Goal: Use online tool/utility: Utilize a website feature to perform a specific function

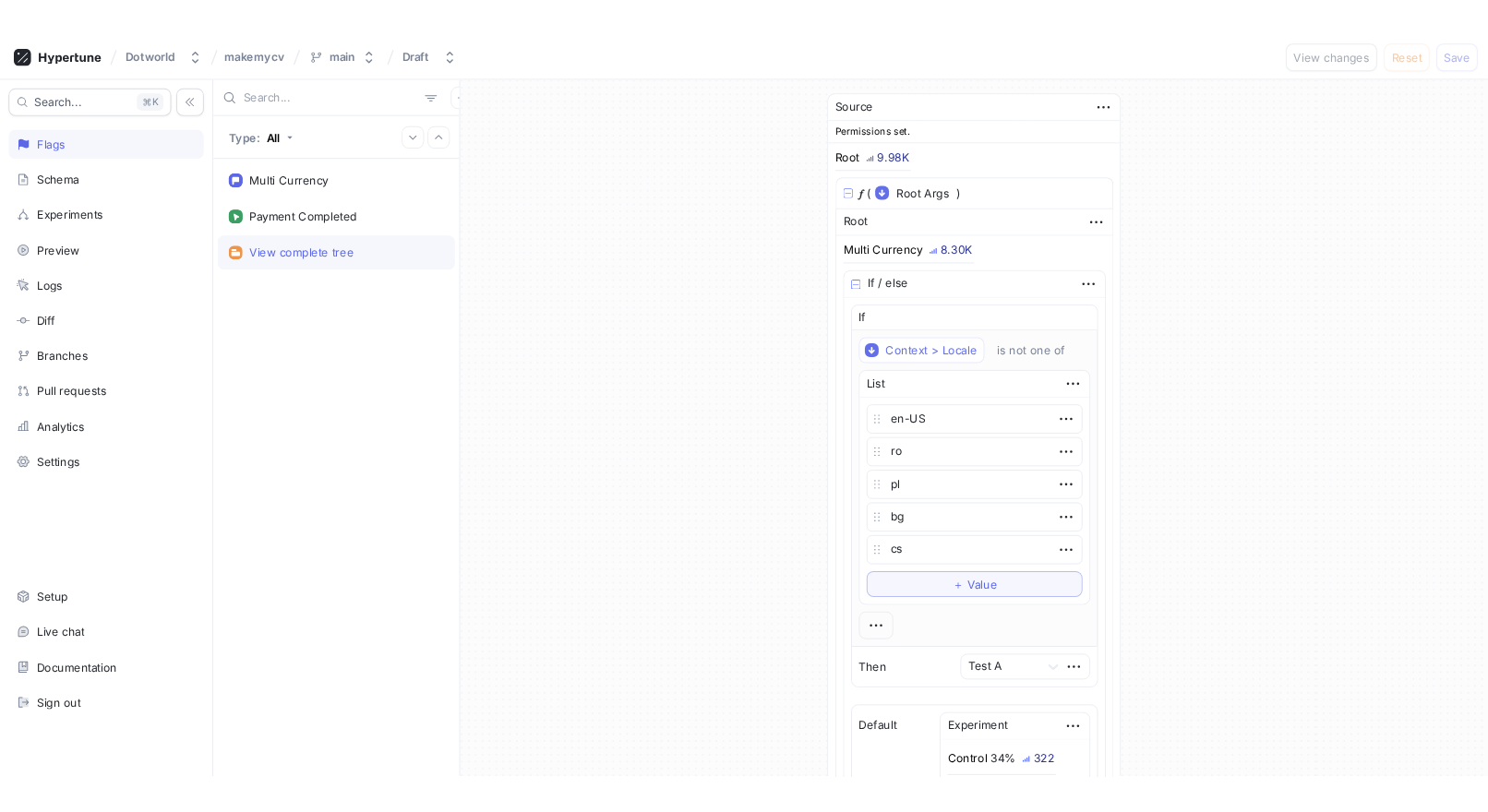
scroll to position [194, 0]
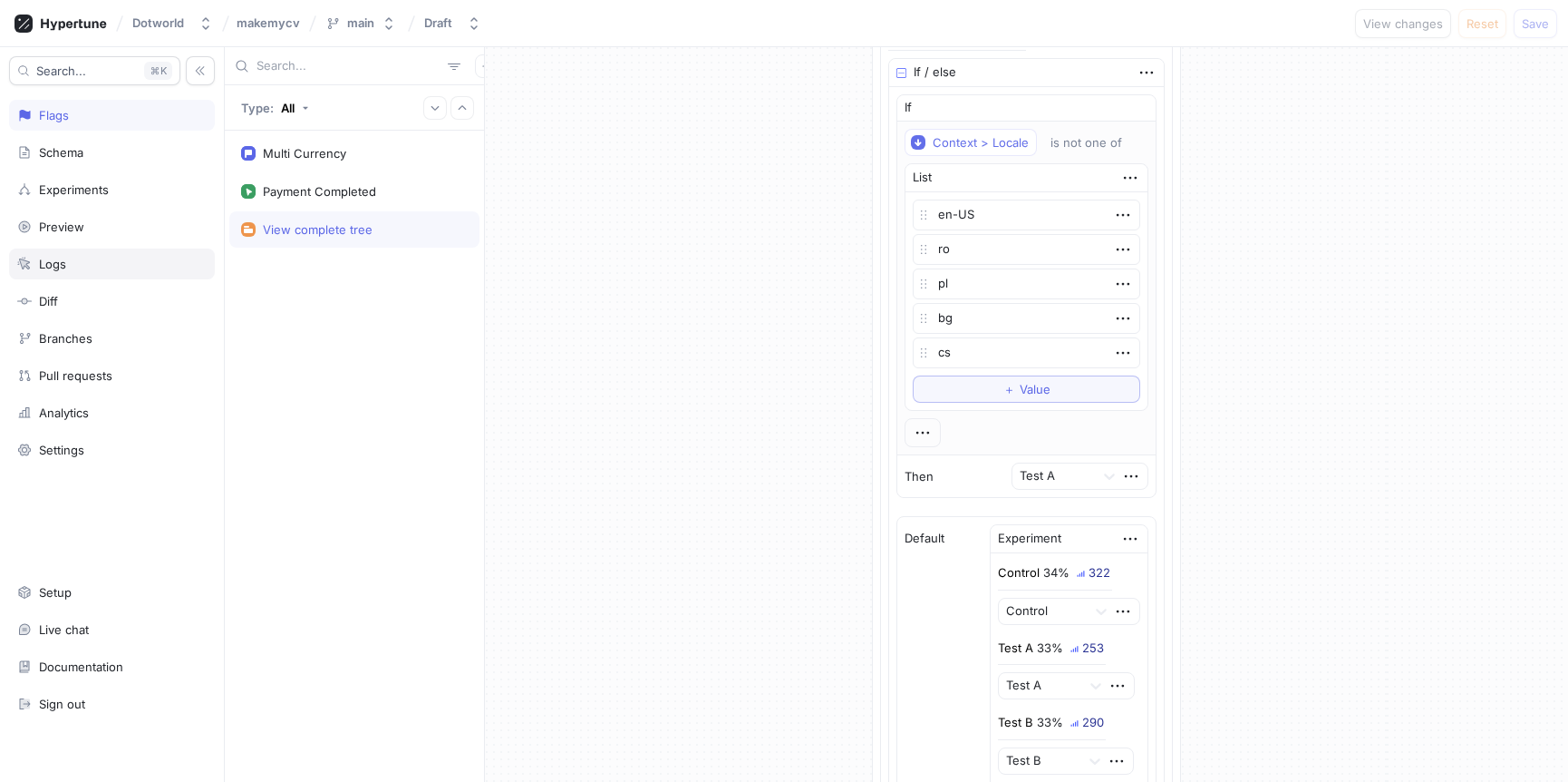
click at [77, 257] on div "Logs" at bounding box center [112, 264] width 189 height 15
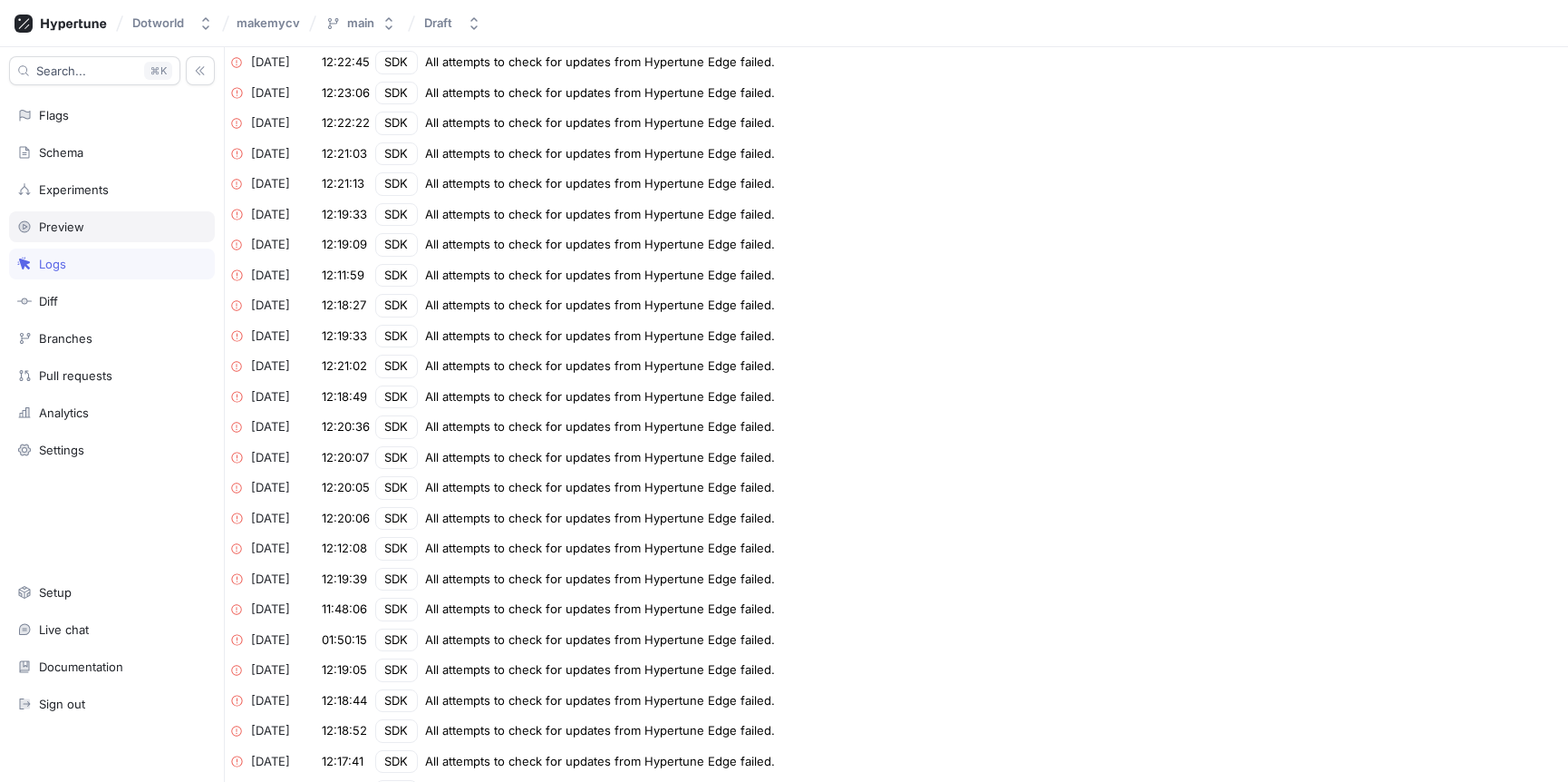
click at [61, 239] on div "Preview" at bounding box center [112, 226] width 206 height 30
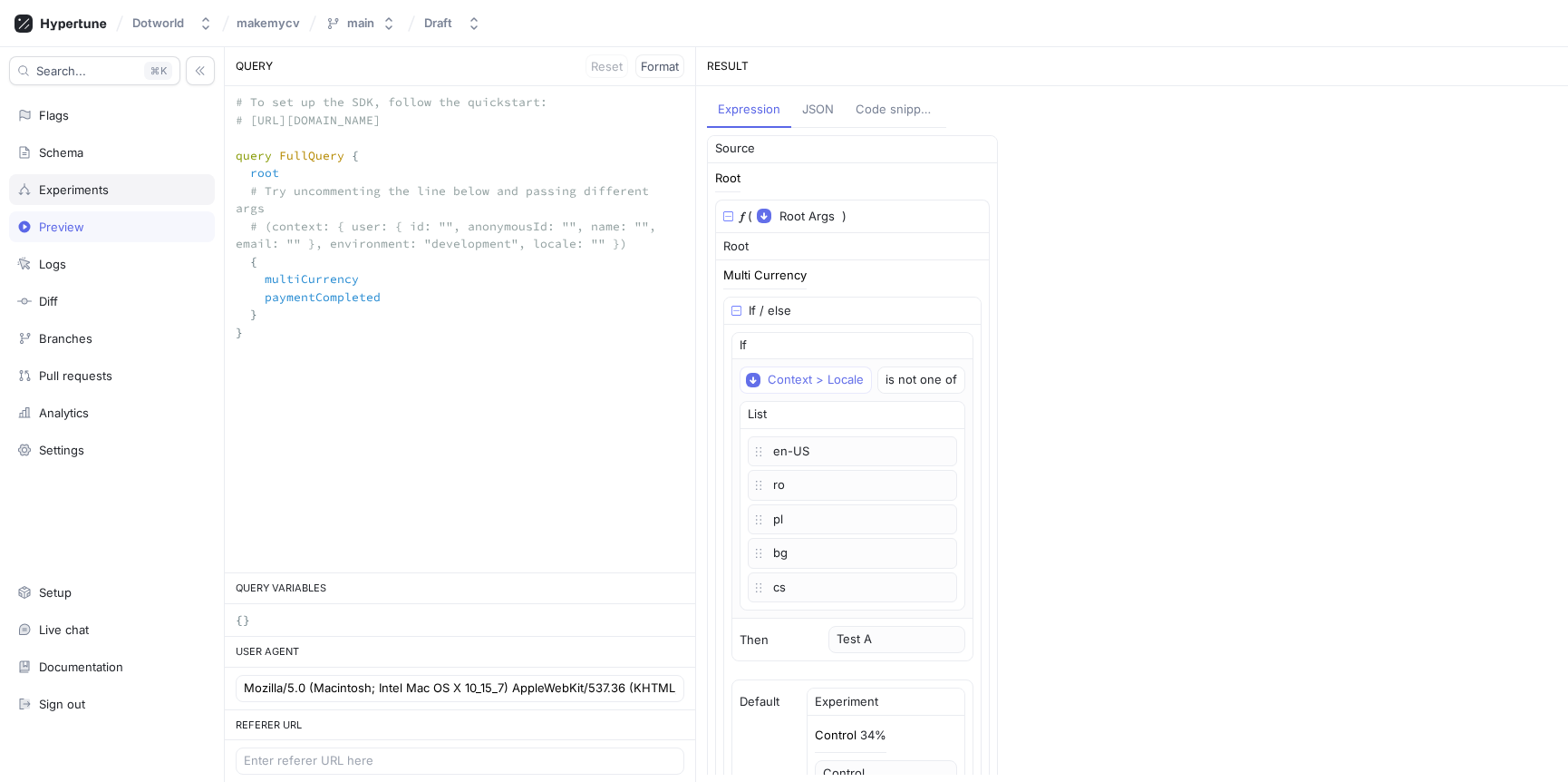
click at [112, 177] on div "Experiments" at bounding box center [112, 189] width 206 height 30
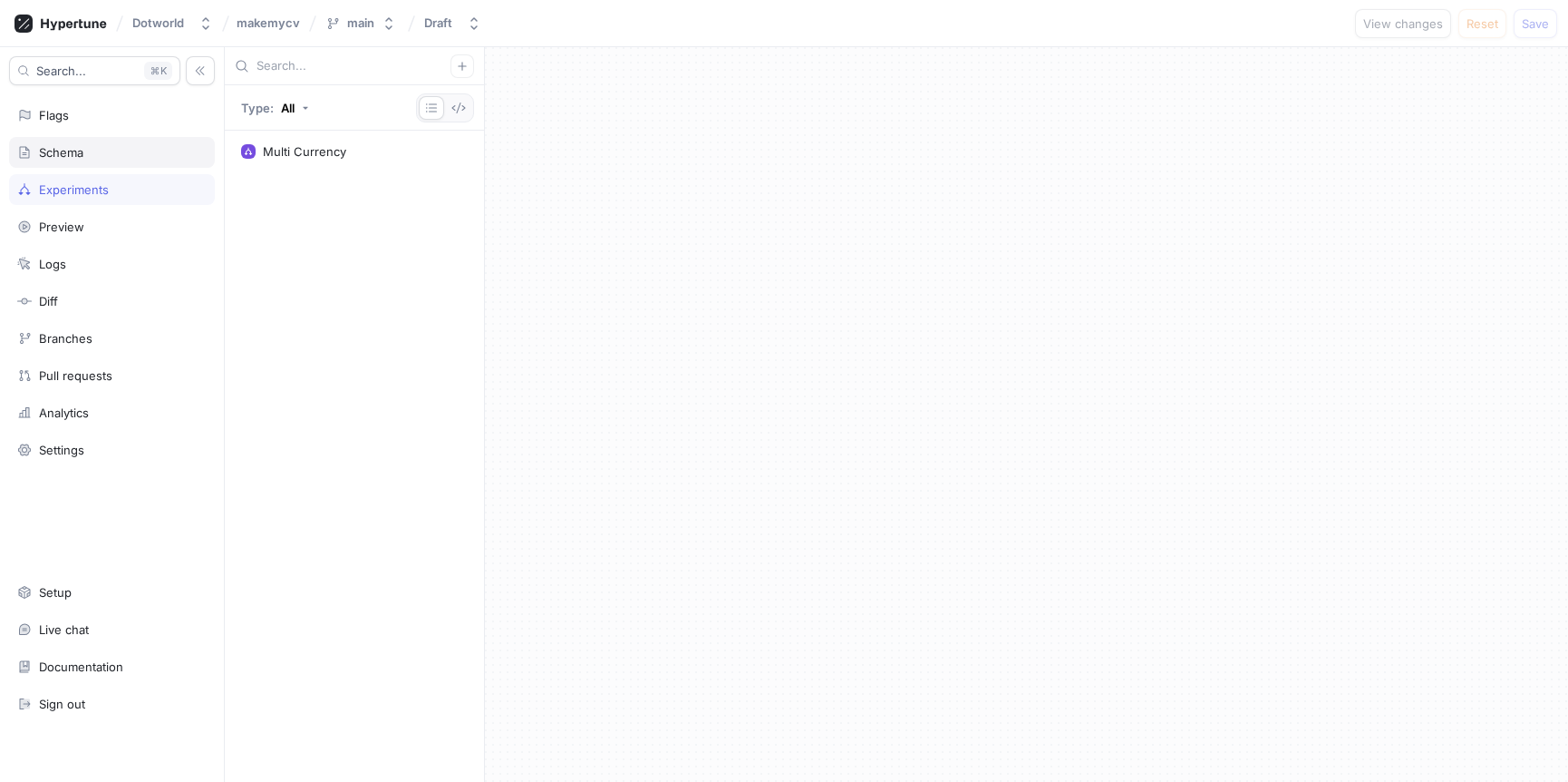
click at [114, 150] on div "Schema" at bounding box center [112, 152] width 189 height 15
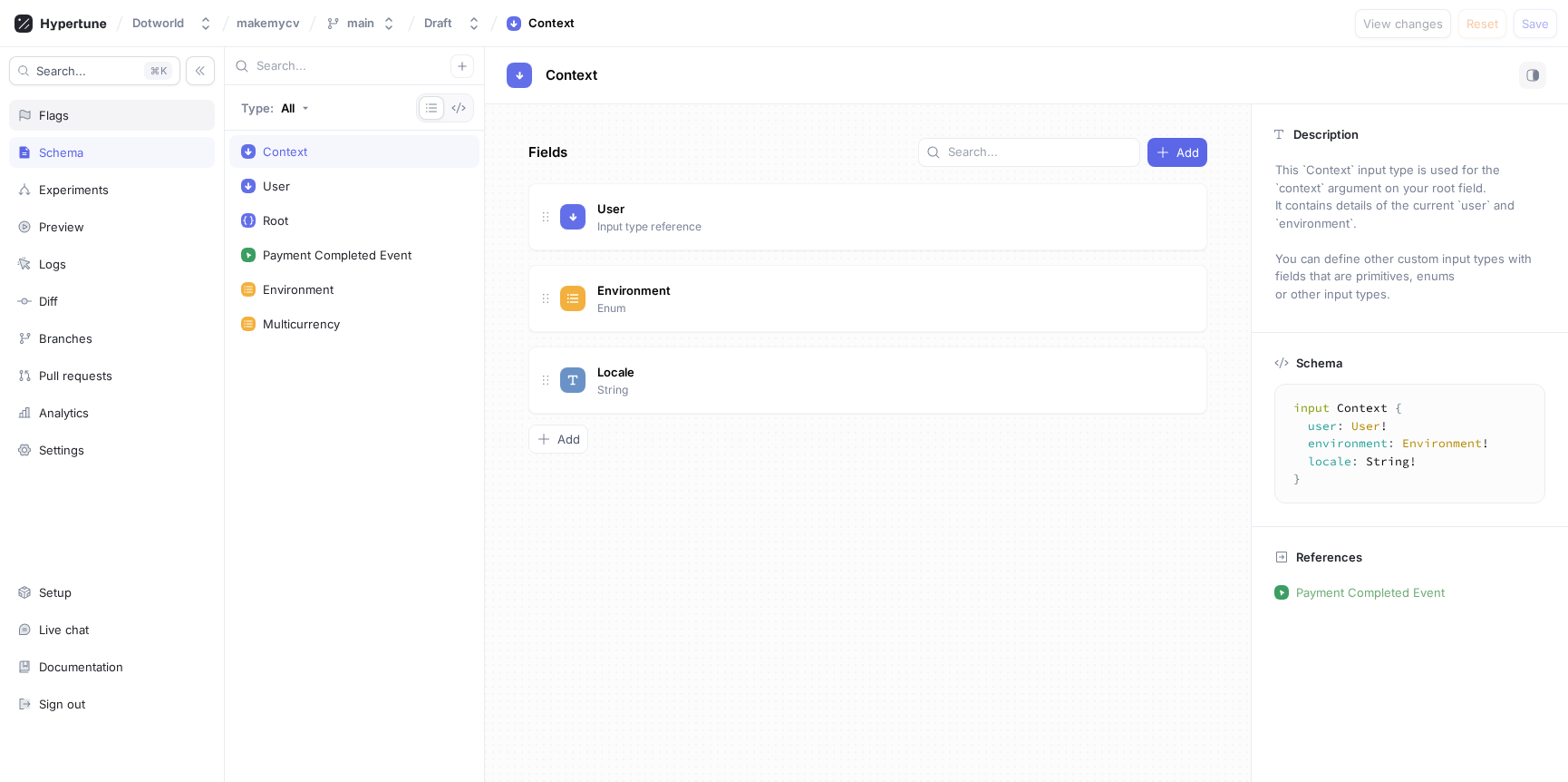
click at [124, 112] on div "Flags" at bounding box center [112, 115] width 189 height 15
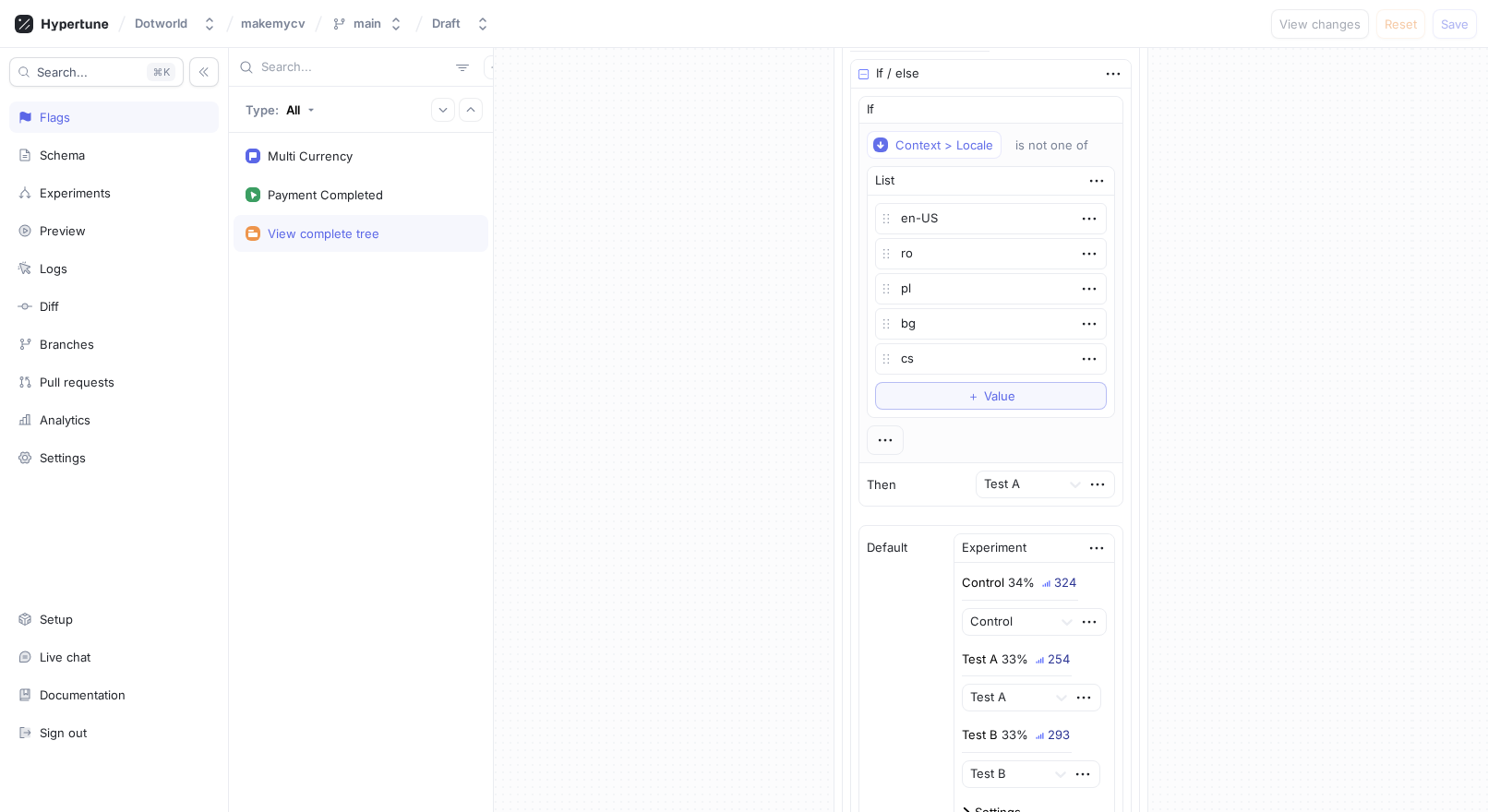
click at [64, 400] on div "Search... K Flags Schema Experiments Preview Logs Diff Branches Pull requests A…" at bounding box center [115, 429] width 229 height 764
click at [83, 419] on div "Analytics" at bounding box center [65, 420] width 51 height 15
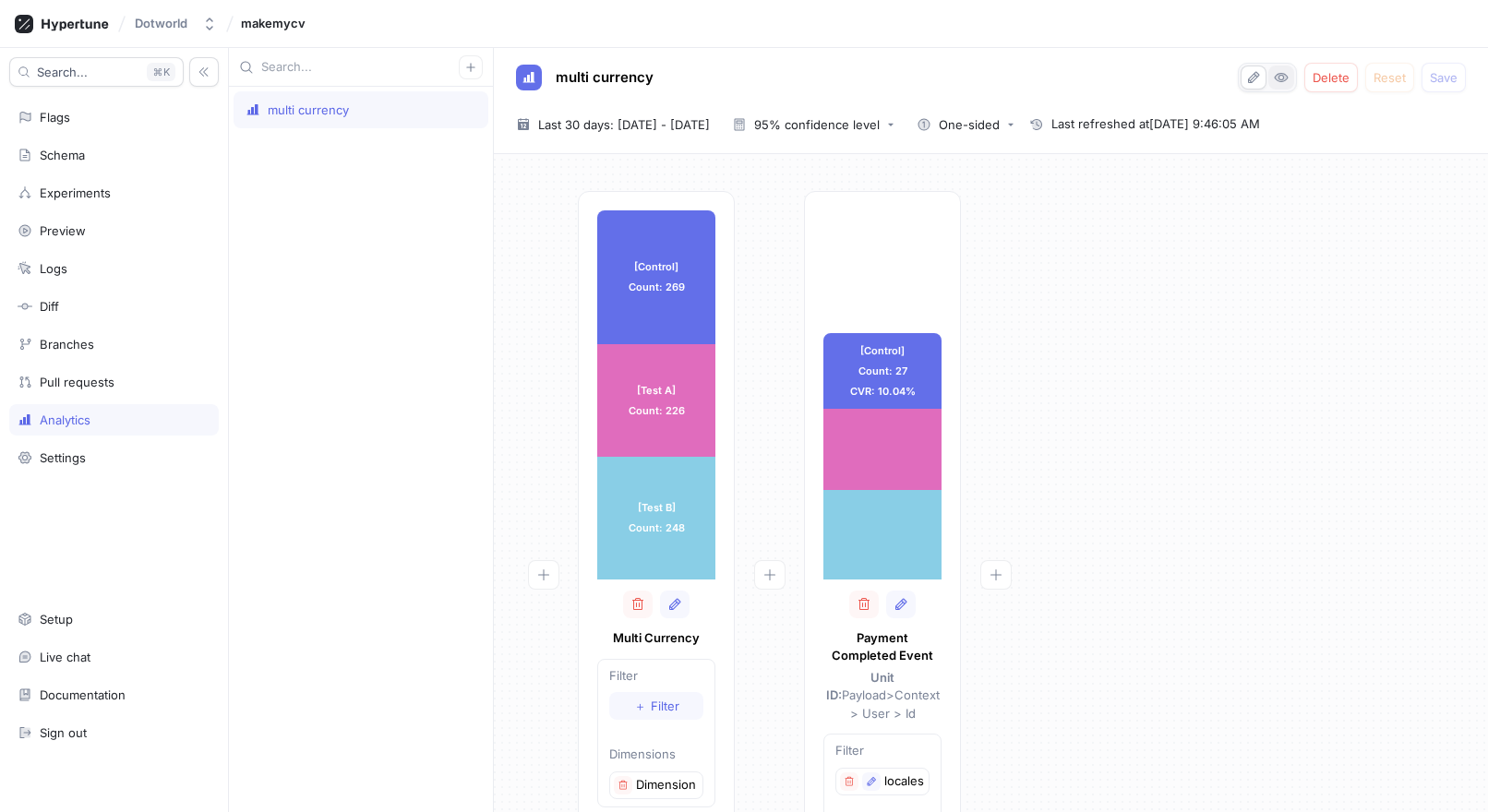
click at [1291, 83] on button "button" at bounding box center [1281, 78] width 26 height 24
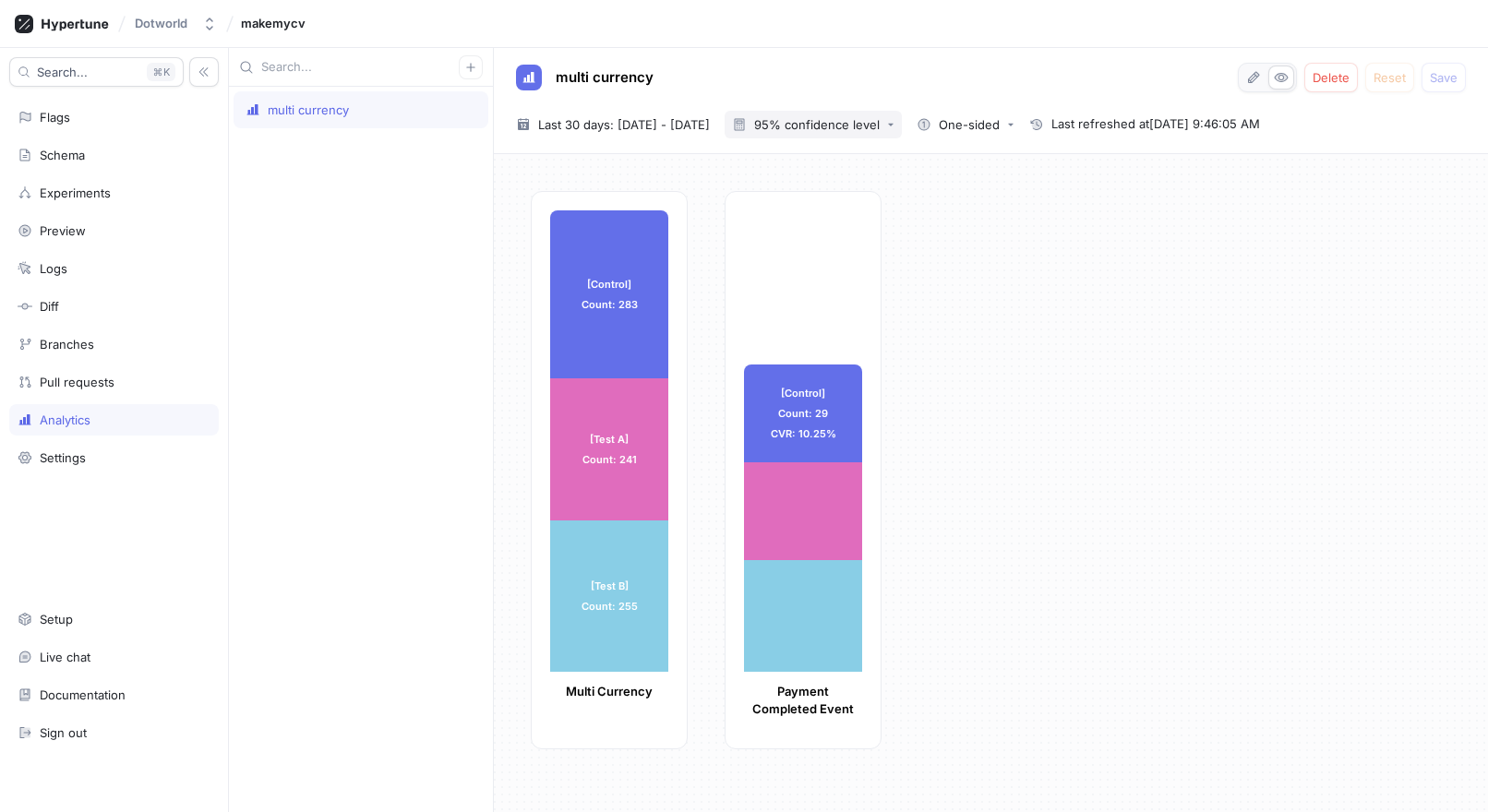
click at [865, 128] on div "95% confidence level" at bounding box center [817, 125] width 126 height 12
click at [1000, 124] on div "One-sided" at bounding box center [969, 125] width 61 height 12
click at [977, 63] on div "multi currency Delete Reset Save" at bounding box center [991, 77] width 950 height 29
click at [79, 124] on div "Flags" at bounding box center [114, 117] width 193 height 15
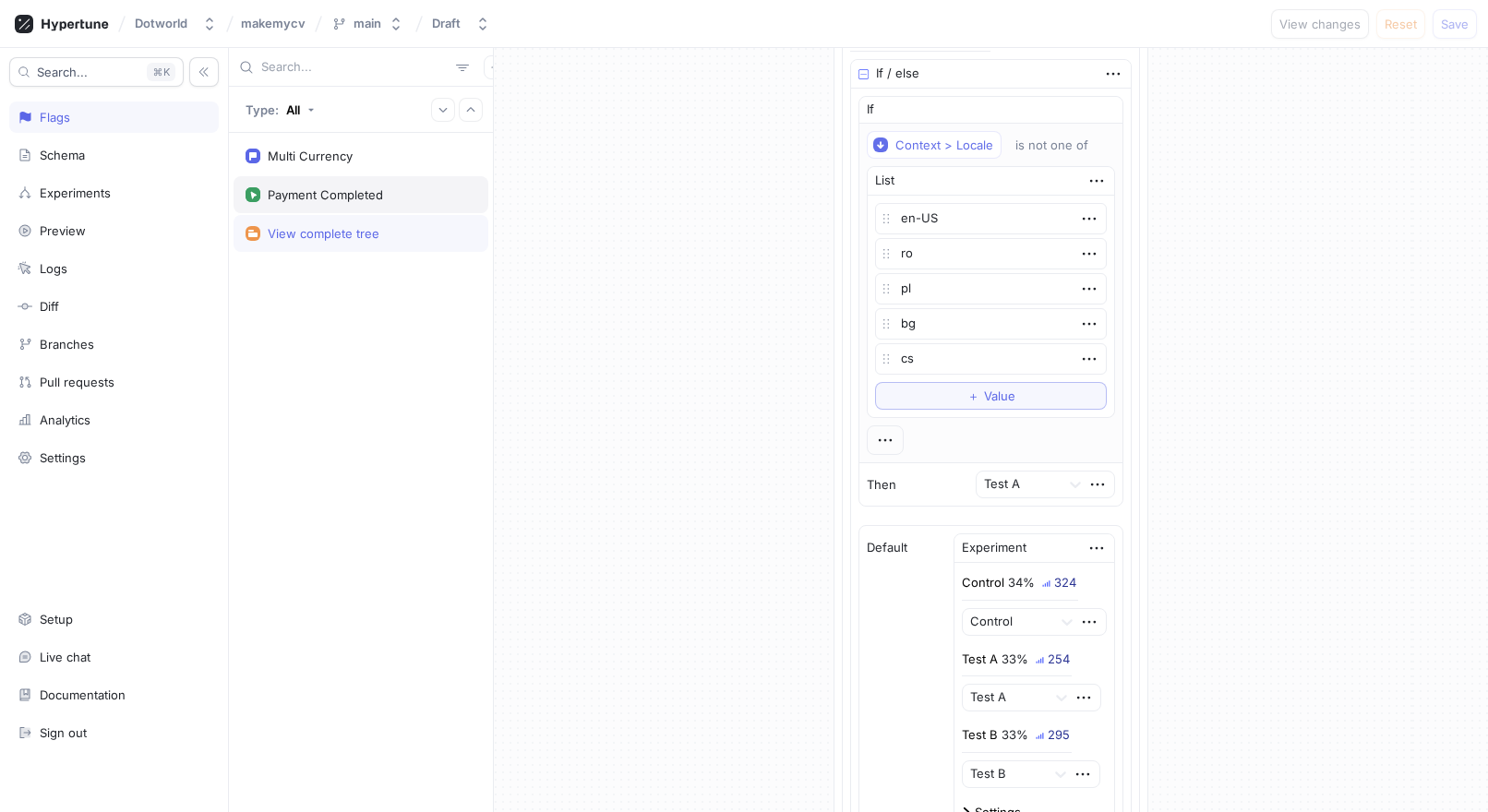
click at [366, 207] on div "Payment Completed" at bounding box center [360, 195] width 255 height 37
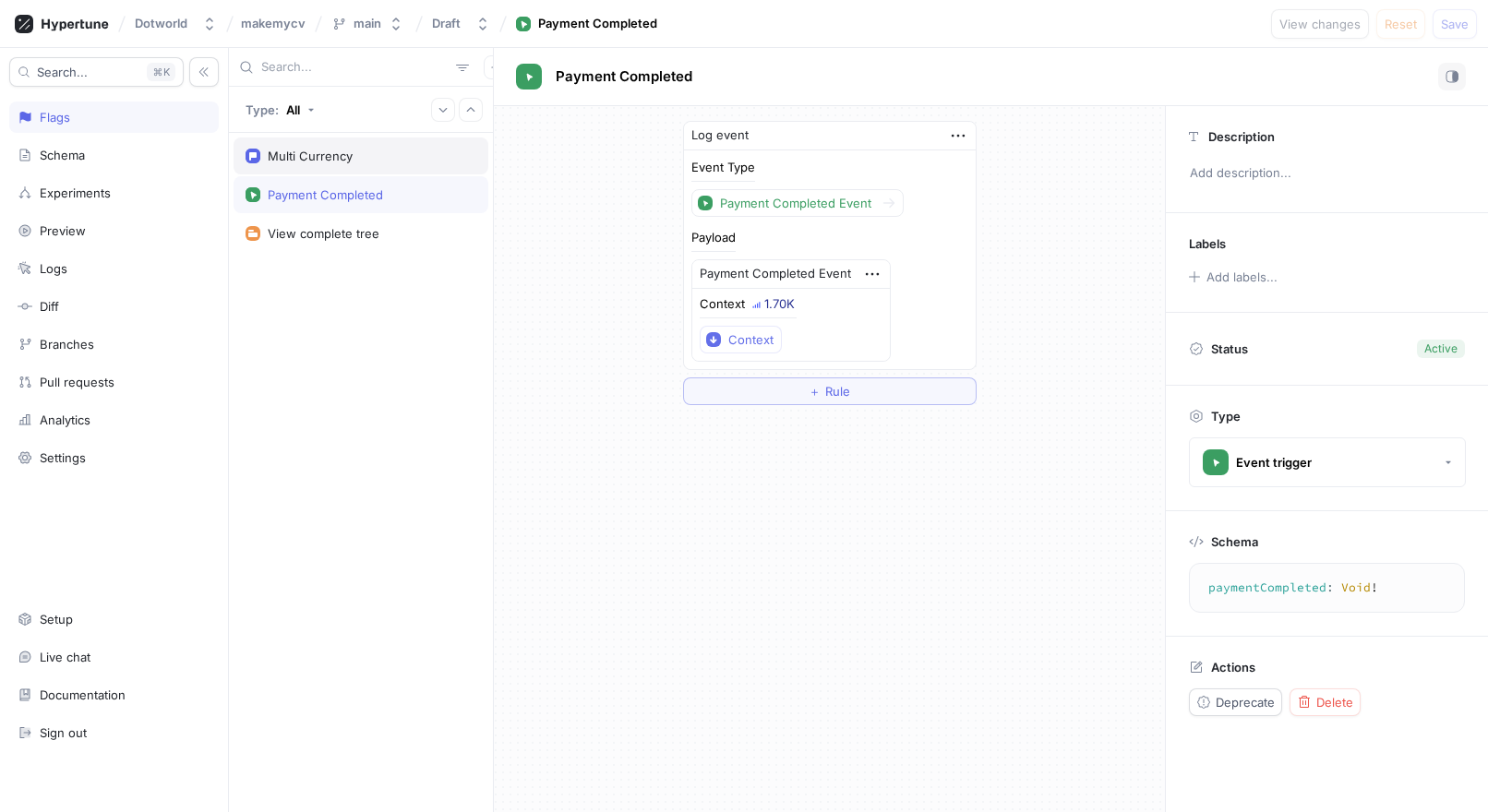
click at [361, 158] on div "Multi Currency" at bounding box center [361, 156] width 231 height 15
type textarea "x"
type textarea "multiCurrency: Multicurrency!"
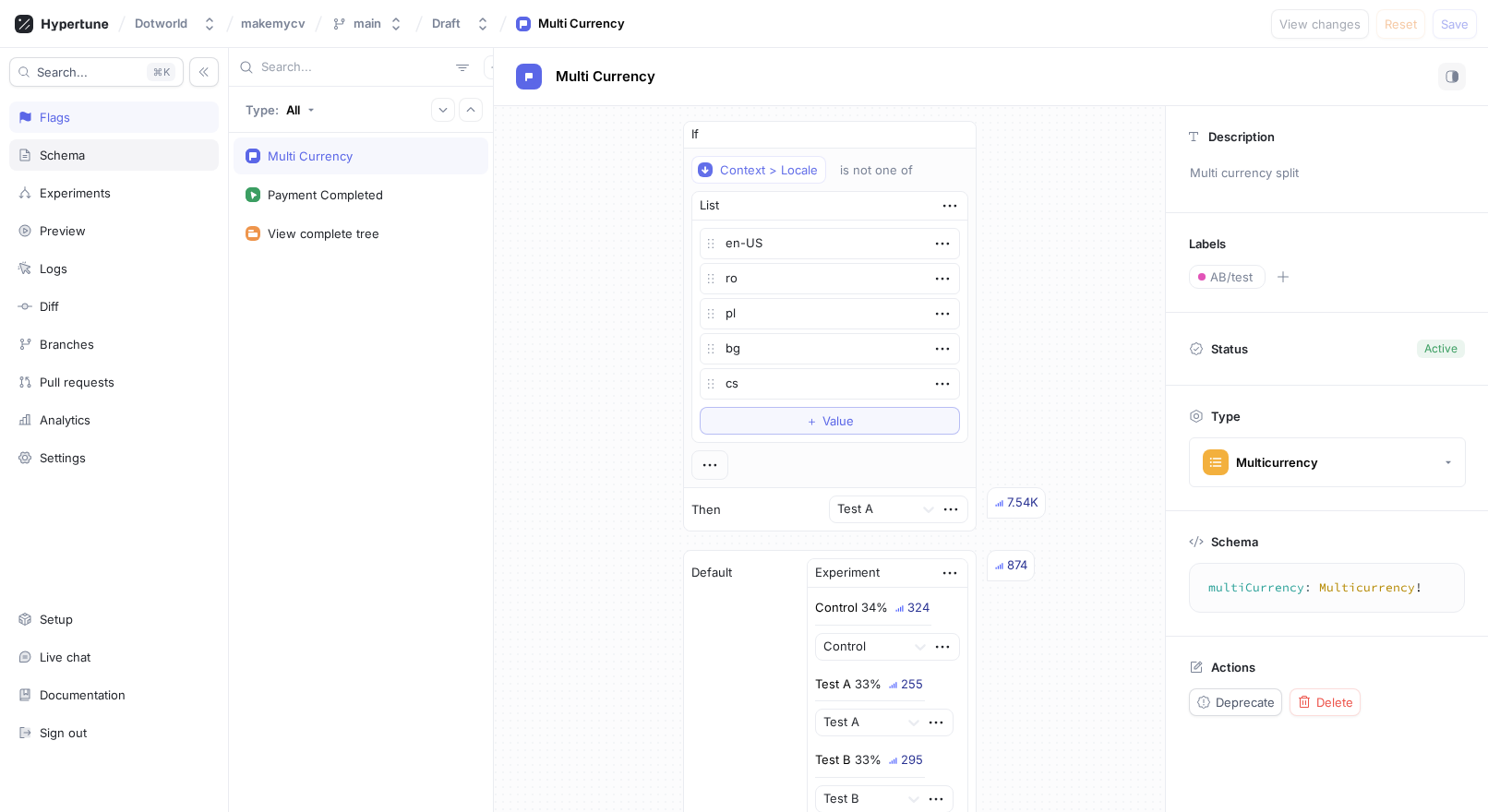
click at [117, 159] on div "Schema" at bounding box center [114, 155] width 193 height 15
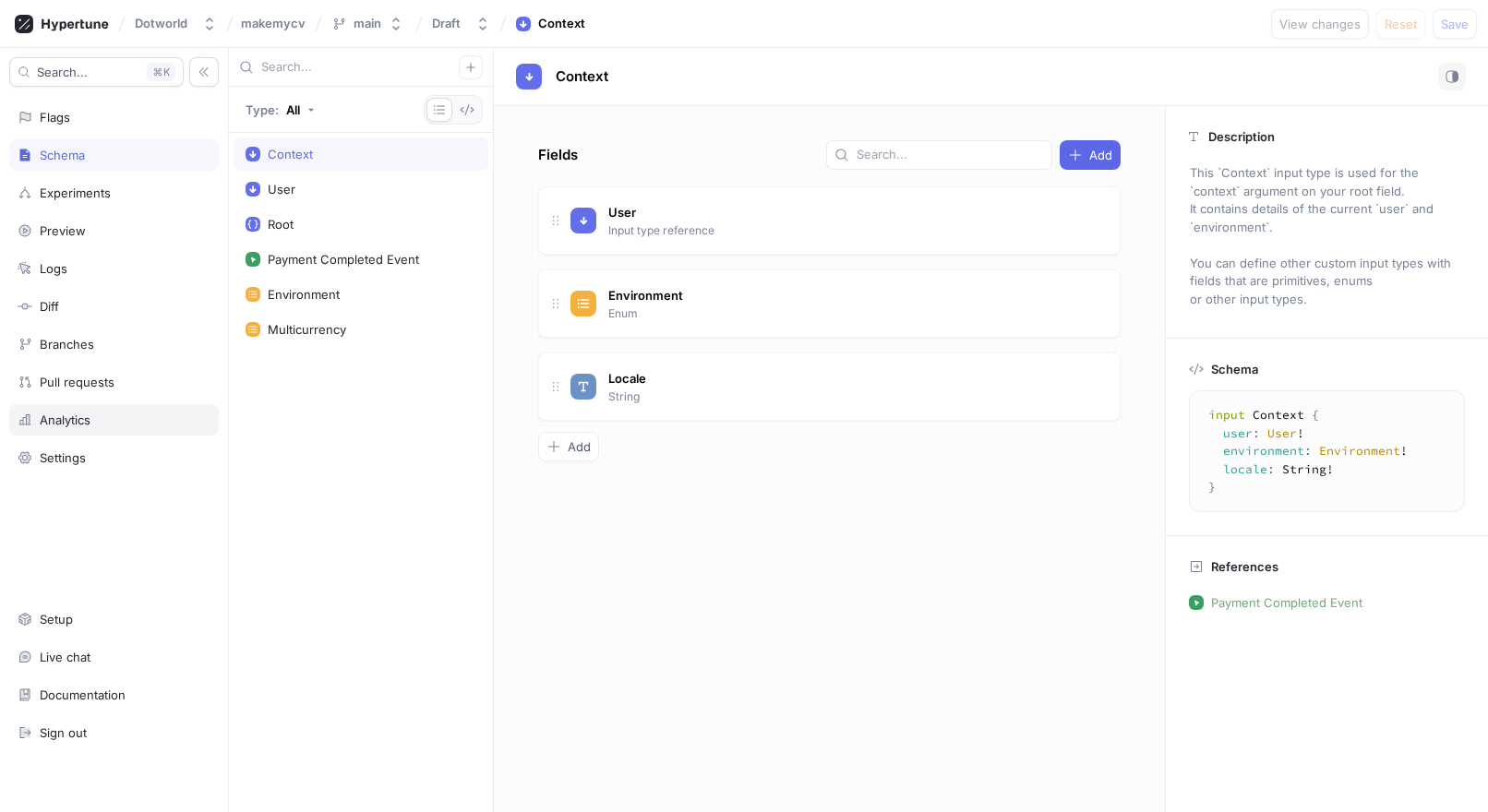
click at [105, 418] on div "Analytics" at bounding box center [114, 420] width 193 height 15
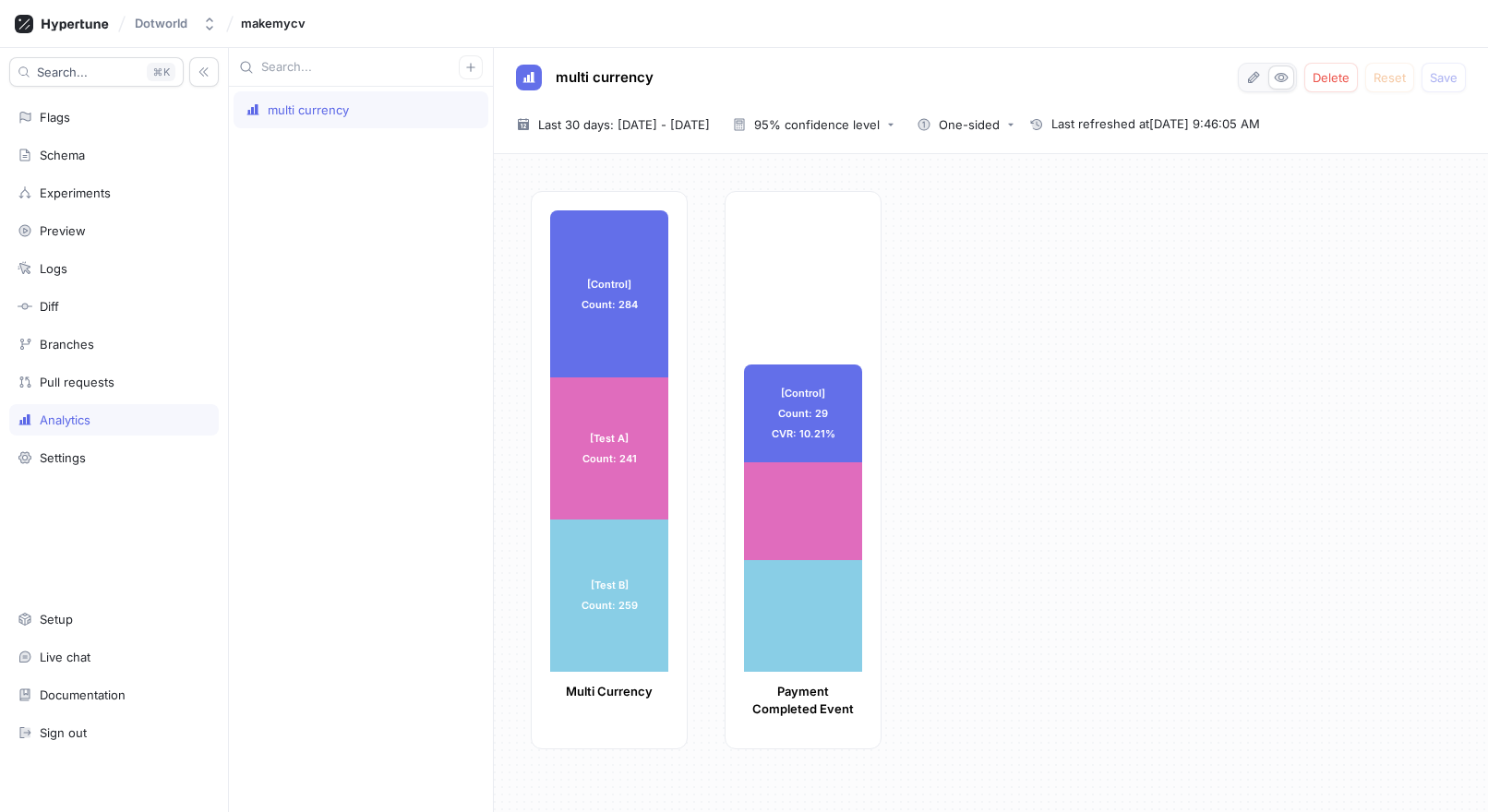
click at [377, 107] on div "multi currency" at bounding box center [361, 110] width 231 height 15
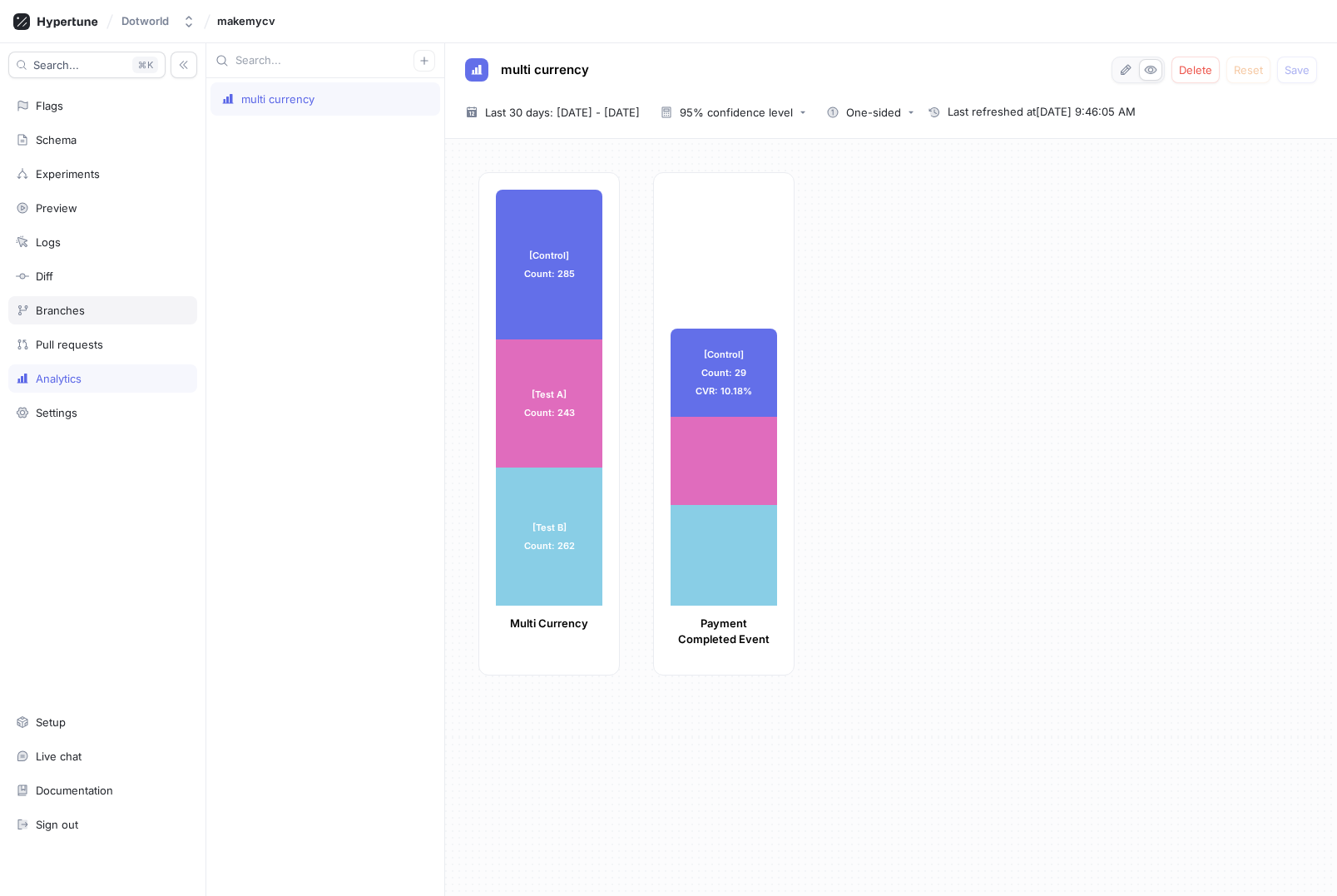
type textarea "x"
